Goal: Check status: Check status

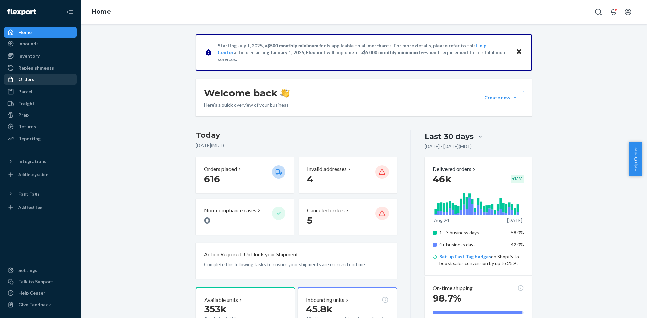
click at [34, 83] on div "Orders" at bounding box center [40, 79] width 71 height 9
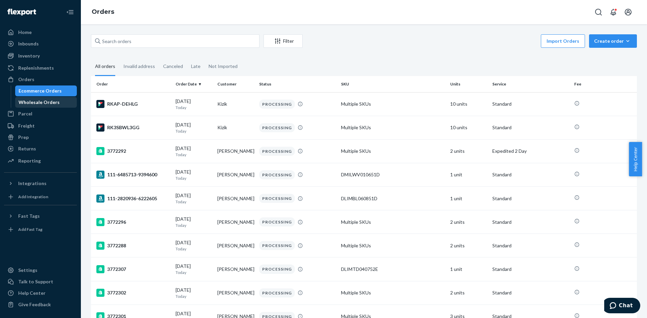
click at [32, 103] on div "Wholesale Orders" at bounding box center [39, 102] width 41 height 7
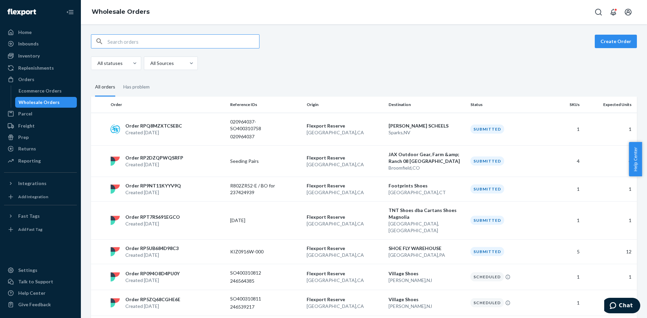
click at [124, 40] on input "text" at bounding box center [183, 41] width 152 height 13
type input "WYZWV2BDDTAOU"
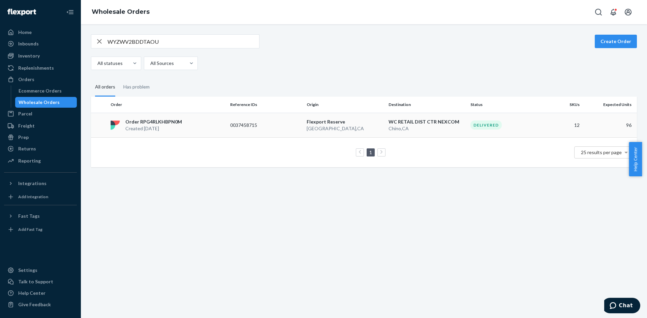
click at [145, 117] on td "Order RPG4RLKHBPN0M Created [DATE]" at bounding box center [168, 125] width 120 height 25
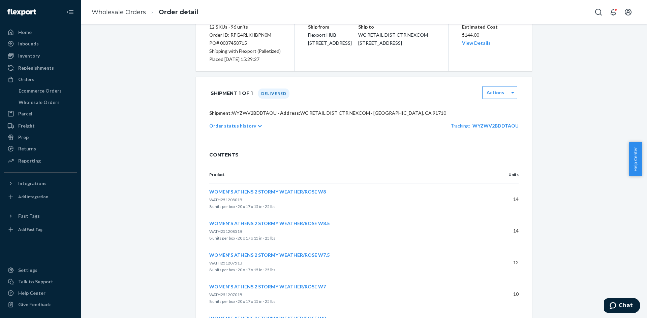
scroll to position [34, 0]
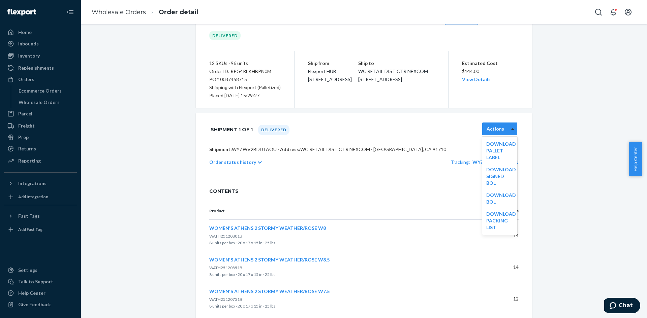
click at [508, 133] on div at bounding box center [512, 129] width 8 height 10
click at [493, 179] on link "Download Signed BOL" at bounding box center [501, 176] width 30 height 19
